Goal: Task Accomplishment & Management: Manage account settings

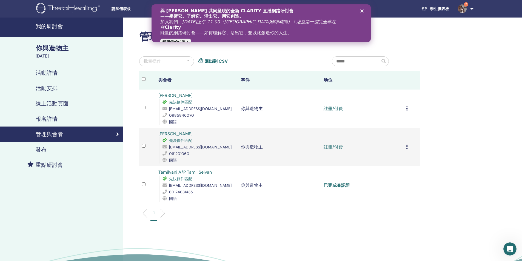
click at [407, 147] on div "取消註冊 不自動認證 標記為已付款 標記為未付款 標記為缺席 完成並證明 下載證書" at bounding box center [411, 147] width 11 height 7
click at [396, 194] on font "完成並證明" at bounding box center [390, 193] width 22 height 6
click at [406, 109] on icon at bounding box center [407, 108] width 2 height 4
click at [390, 155] on font "完成並證明" at bounding box center [389, 155] width 22 height 6
click at [332, 109] on font "已完成並認證" at bounding box center [336, 109] width 26 height 6
